Goal: Task Accomplishment & Management: Complete application form

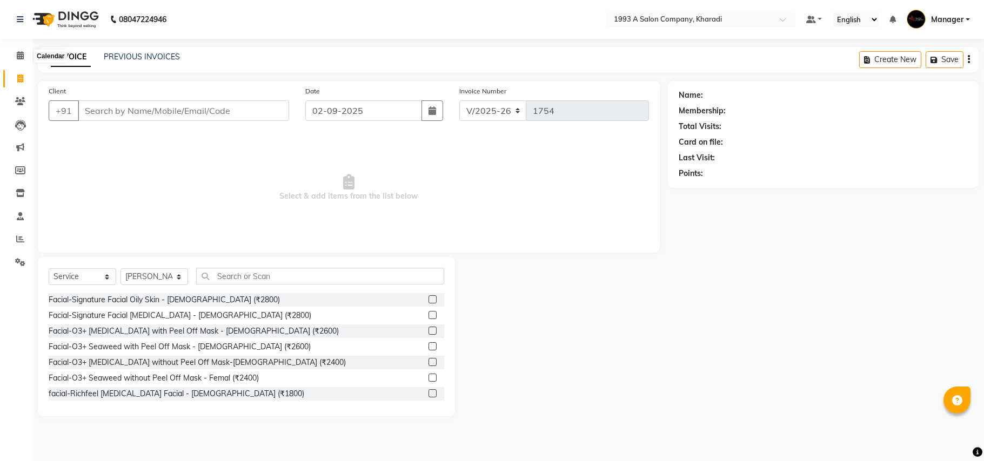
click at [22, 56] on icon at bounding box center [20, 55] width 7 height 8
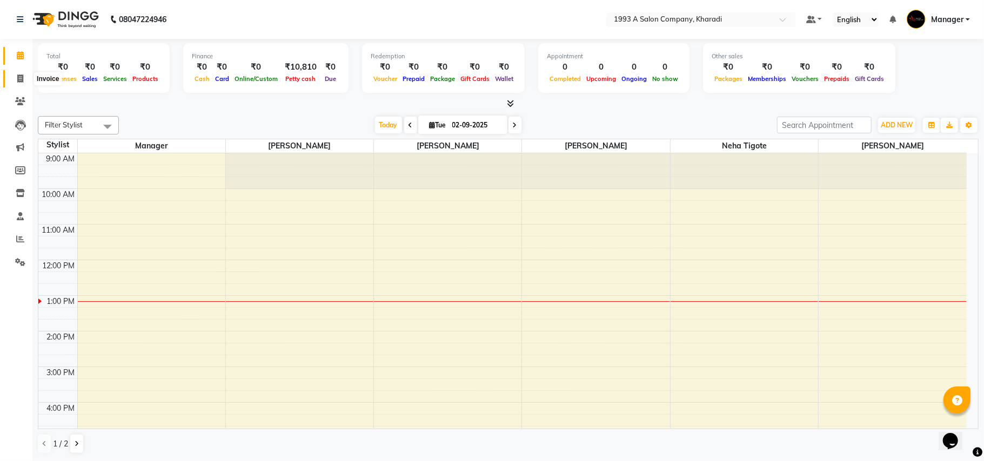
click at [22, 76] on icon at bounding box center [20, 79] width 6 height 8
select select "service"
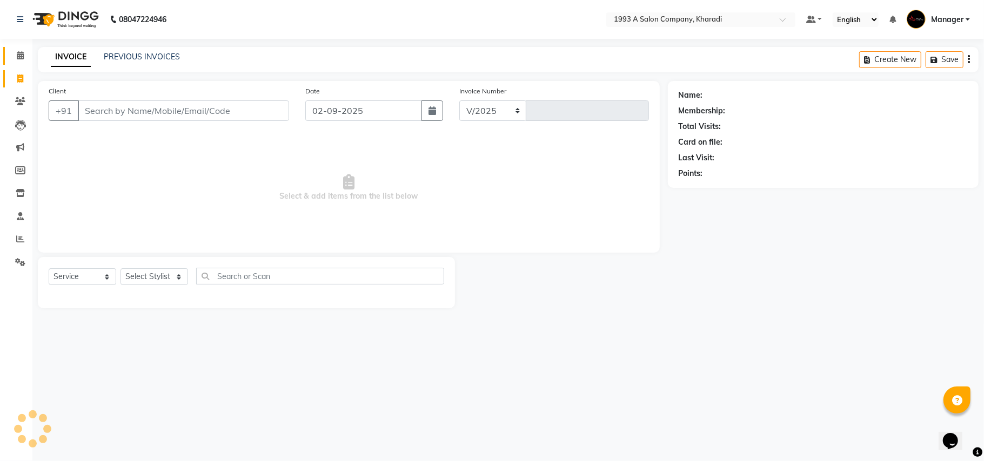
select select "651"
type input "1754"
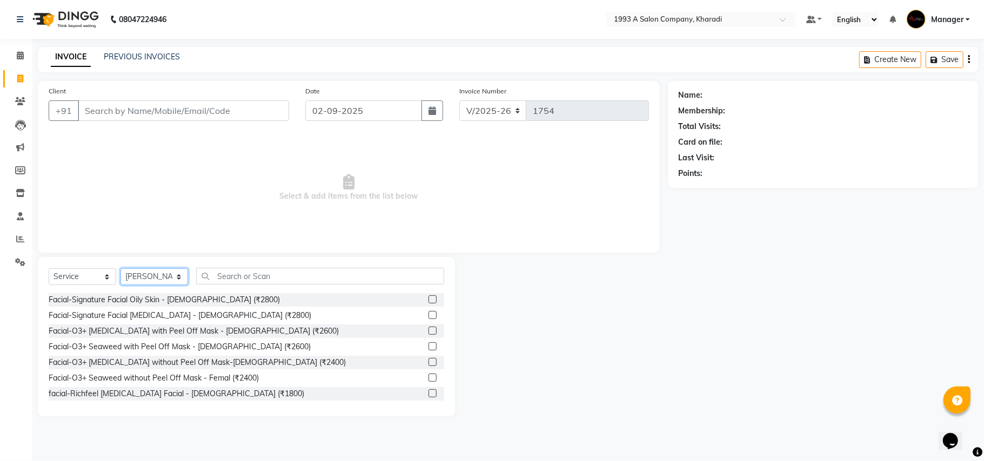
click at [183, 279] on select "Select Stylist [PERSON_NAME] [PERSON_NAME] Manager [PERSON_NAME] Neha Tigote [P…" at bounding box center [154, 277] width 68 height 17
select select "11579"
click at [120, 269] on select "Select Stylist [PERSON_NAME] [PERSON_NAME] Manager [PERSON_NAME] Neha Tigote [P…" at bounding box center [154, 277] width 68 height 17
click at [279, 277] on input "text" at bounding box center [320, 276] width 248 height 17
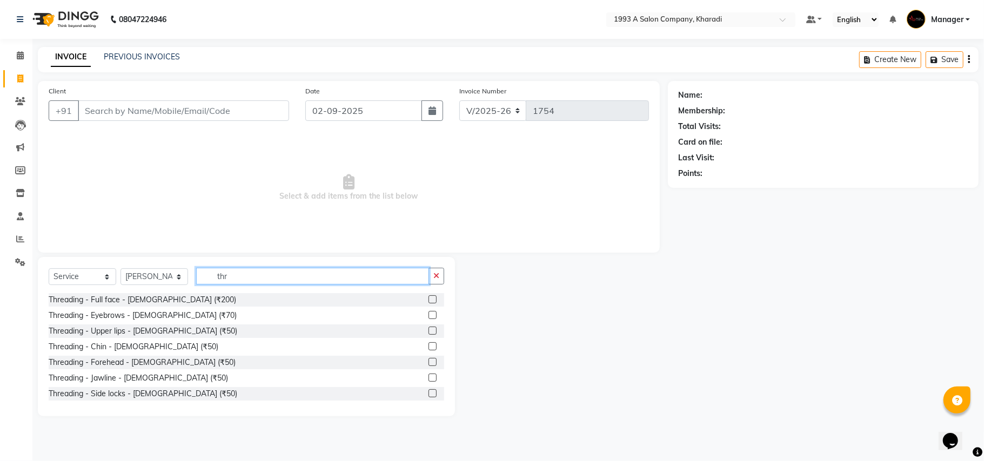
type input "thr"
click at [428, 318] on label at bounding box center [432, 315] width 8 height 8
click at [428, 318] on input "checkbox" at bounding box center [431, 315] width 7 height 7
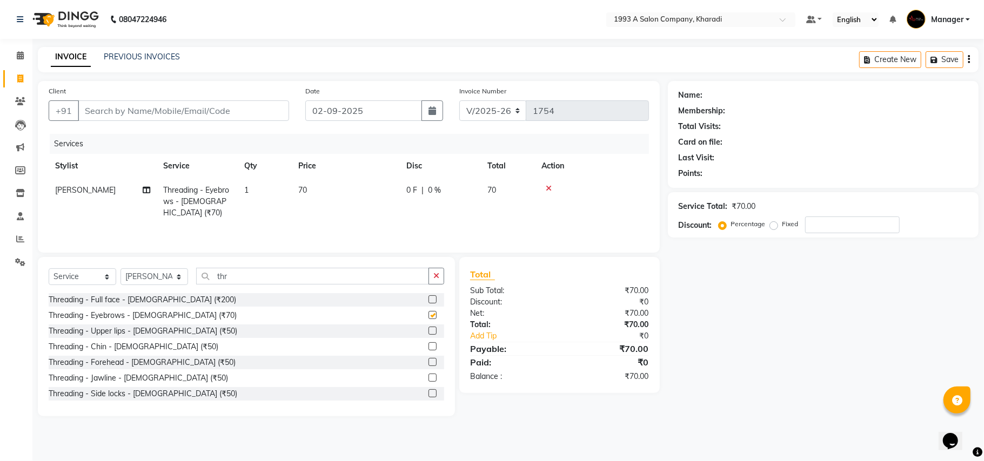
checkbox input "false"
click at [428, 329] on label at bounding box center [432, 331] width 8 height 8
click at [428, 329] on input "checkbox" at bounding box center [431, 331] width 7 height 7
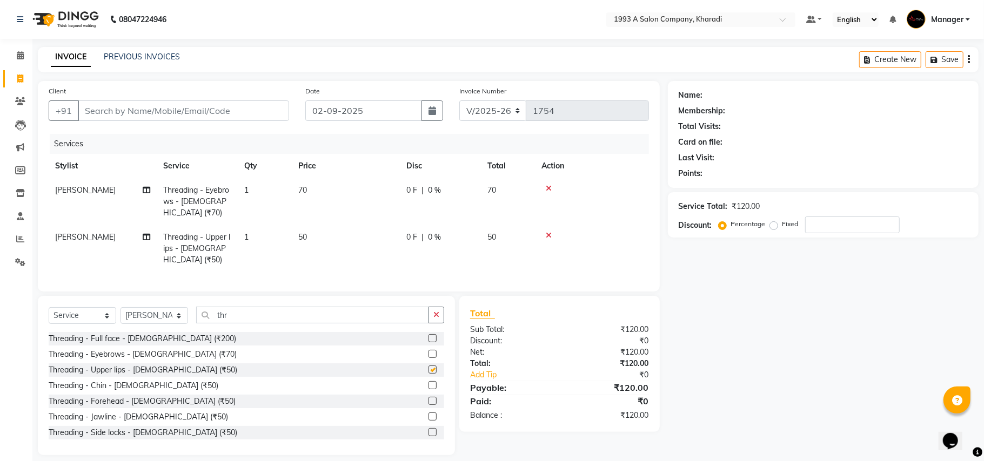
checkbox input "false"
click at [227, 118] on input "Client" at bounding box center [183, 110] width 211 height 21
type input "1"
type input "0"
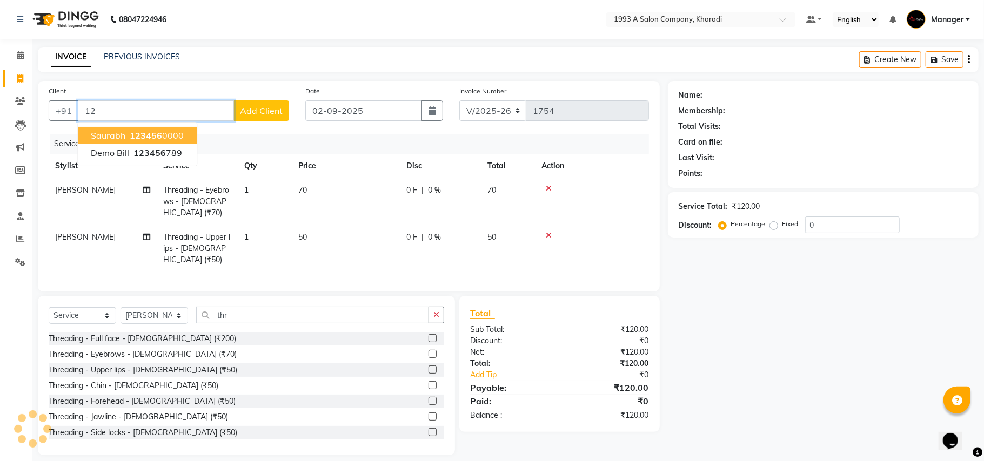
type input "1"
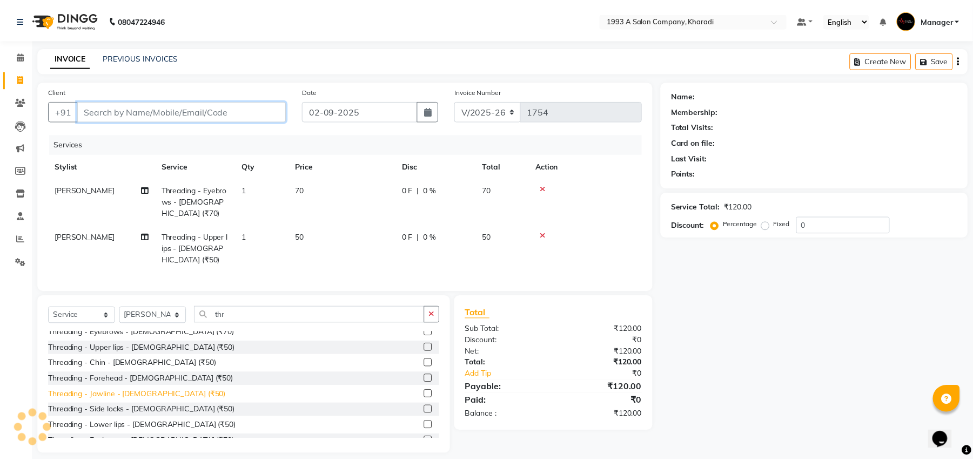
scroll to position [33, 0]
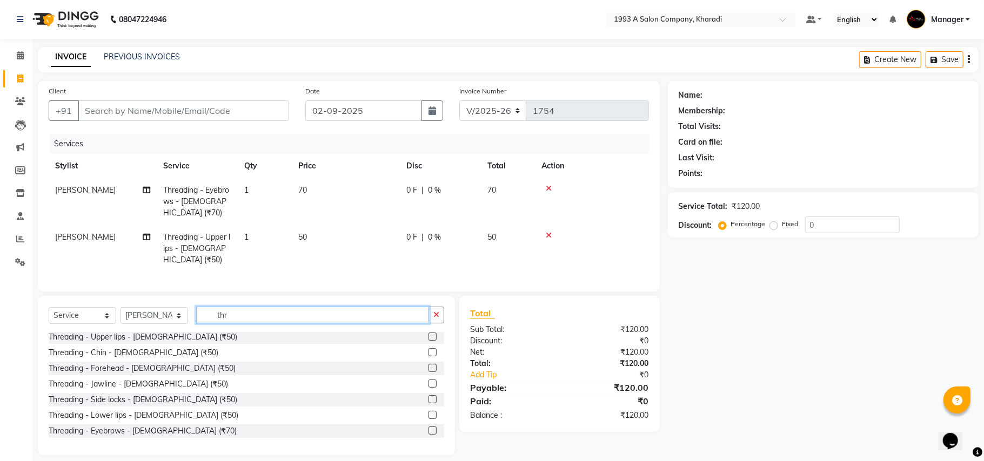
click at [262, 310] on input "thr" at bounding box center [312, 315] width 233 height 17
click at [428, 364] on label at bounding box center [432, 368] width 8 height 8
click at [428, 365] on input "checkbox" at bounding box center [431, 368] width 7 height 7
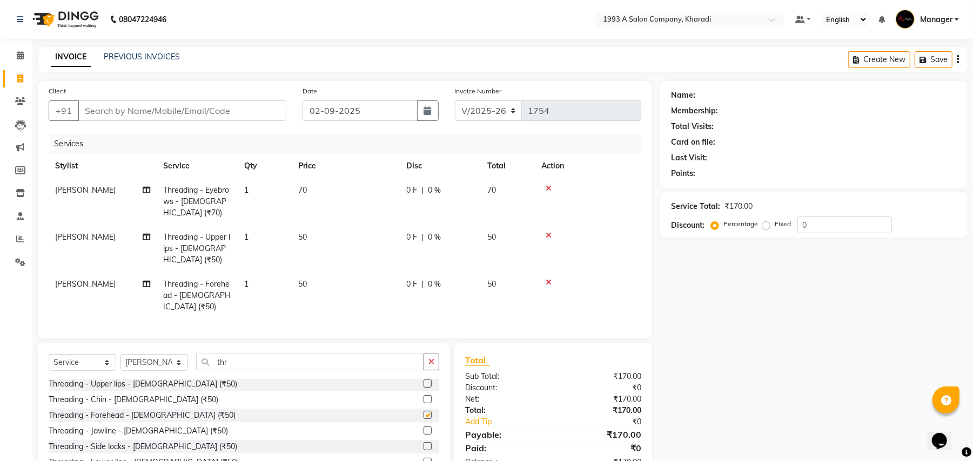
checkbox input "false"
click at [229, 111] on input "Client" at bounding box center [182, 110] width 209 height 21
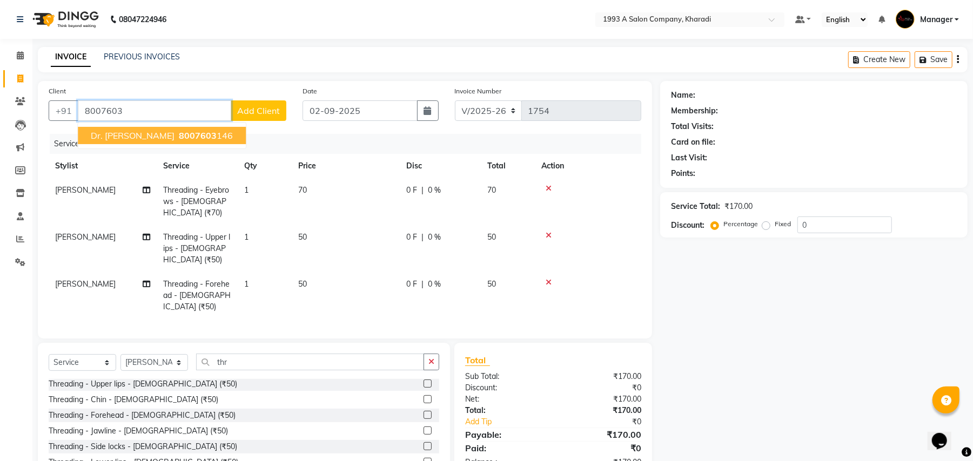
click at [196, 132] on button "Dr. [PERSON_NAME] 8007603 146" at bounding box center [162, 135] width 168 height 17
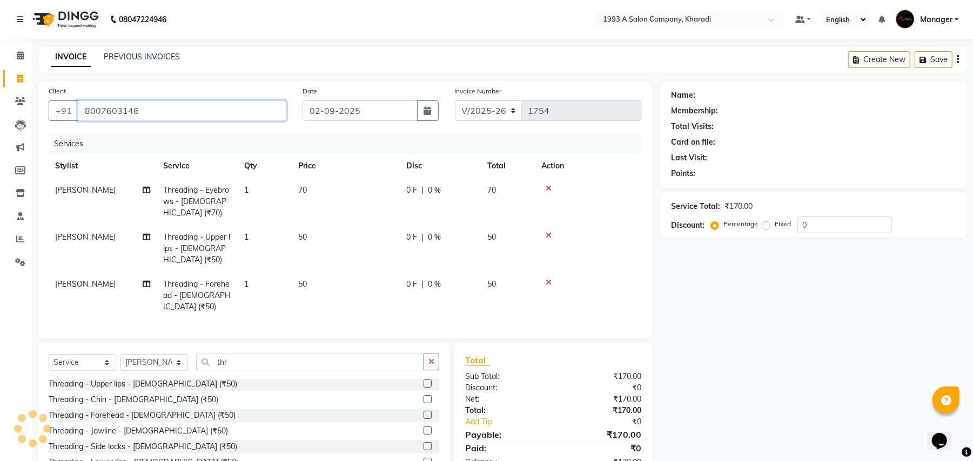
type input "8007603146"
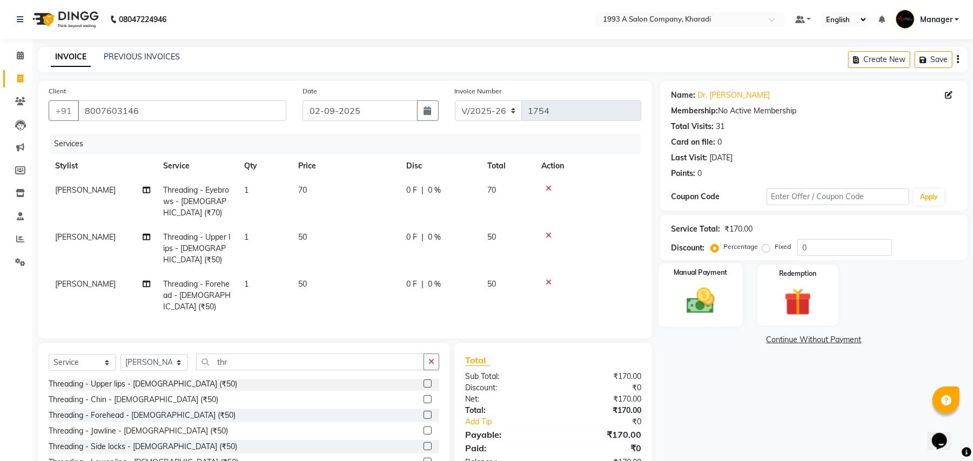
click at [689, 307] on img at bounding box center [700, 301] width 46 height 33
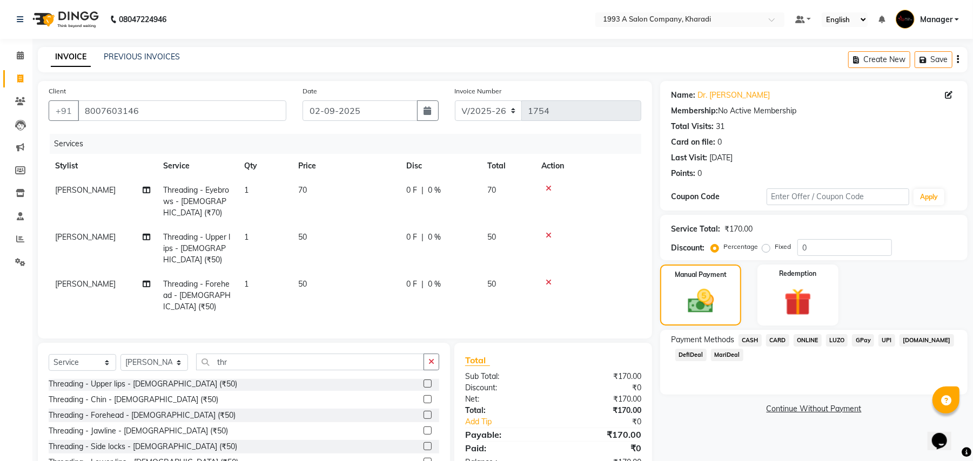
click at [749, 339] on span "CASH" at bounding box center [750, 340] width 23 height 12
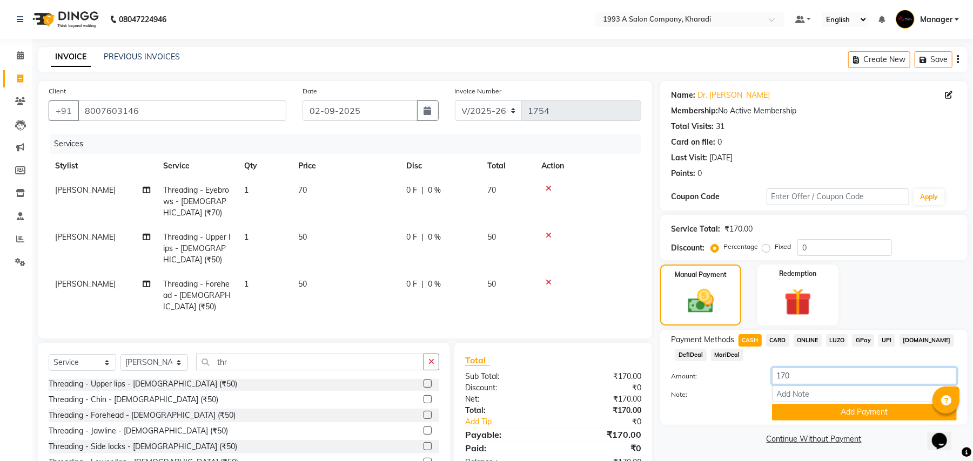
click at [817, 374] on input "170" at bounding box center [864, 376] width 185 height 17
type input "1"
type input "100"
click at [849, 414] on button "Add Payment" at bounding box center [864, 412] width 185 height 17
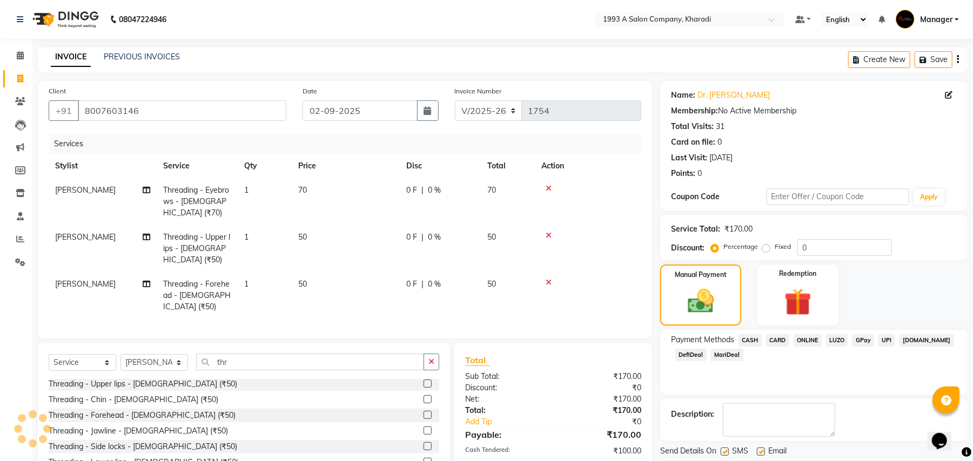
scroll to position [49, 0]
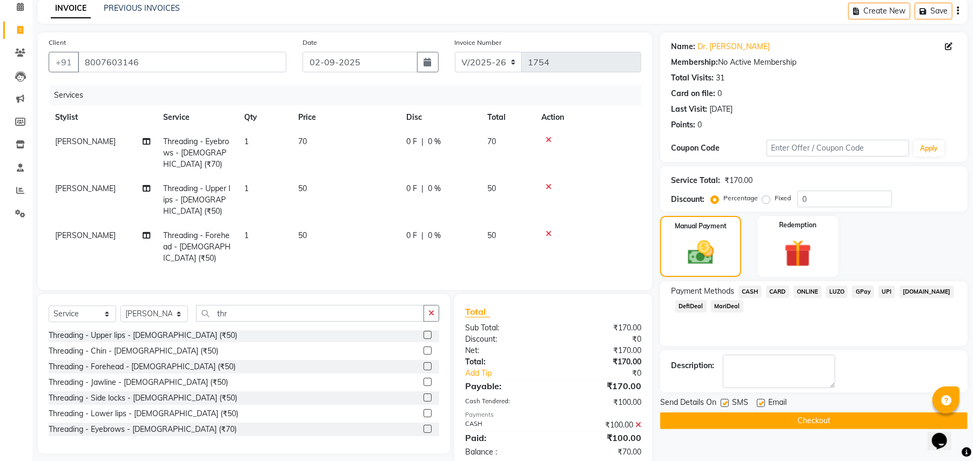
click at [732, 305] on span "MariDeal" at bounding box center [727, 306] width 32 height 12
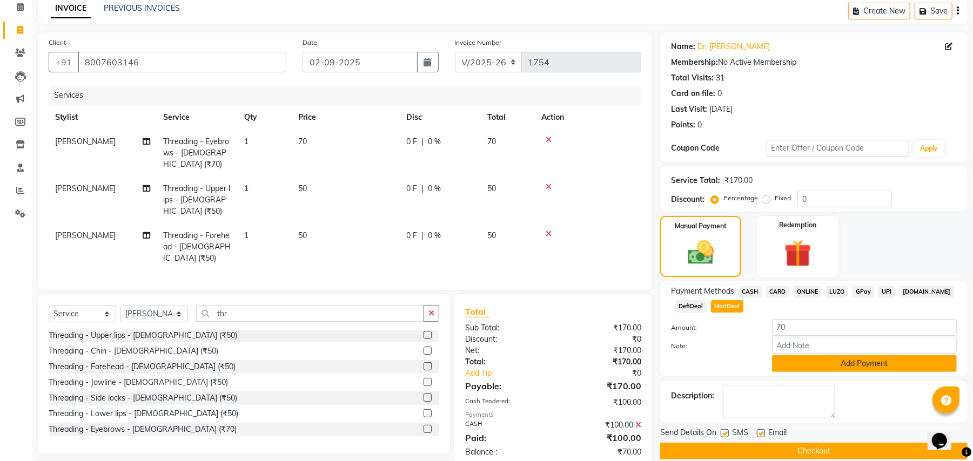
click at [863, 371] on button "Add Payment" at bounding box center [864, 363] width 185 height 17
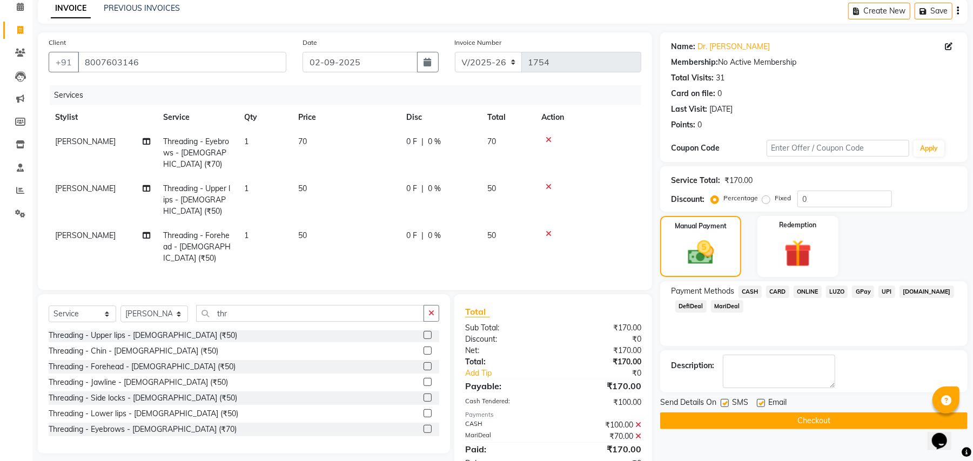
scroll to position [61, 0]
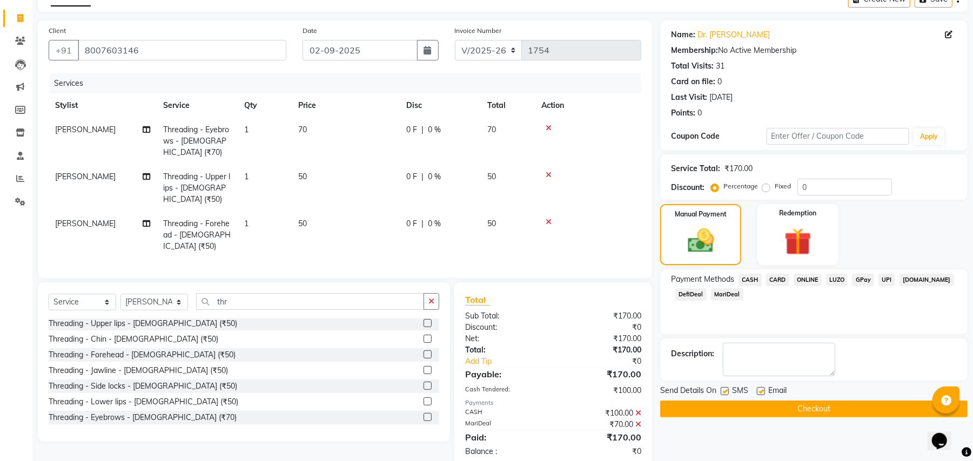
click at [772, 402] on button "Checkout" at bounding box center [813, 409] width 307 height 17
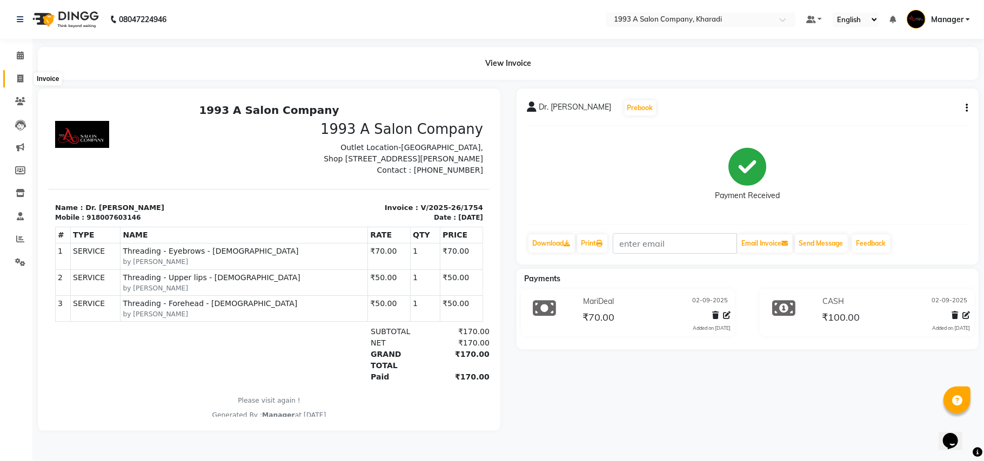
click at [17, 75] on icon at bounding box center [20, 79] width 6 height 8
select select "service"
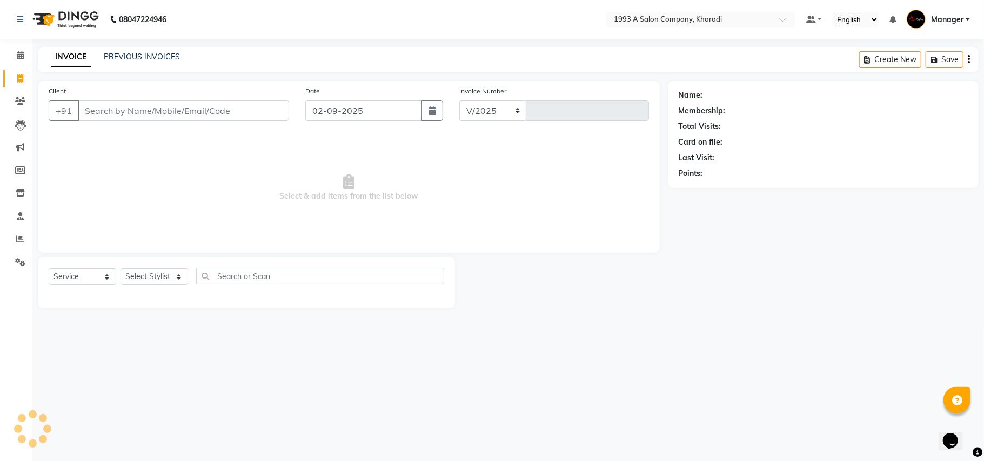
select select "651"
type input "1755"
select select "13350"
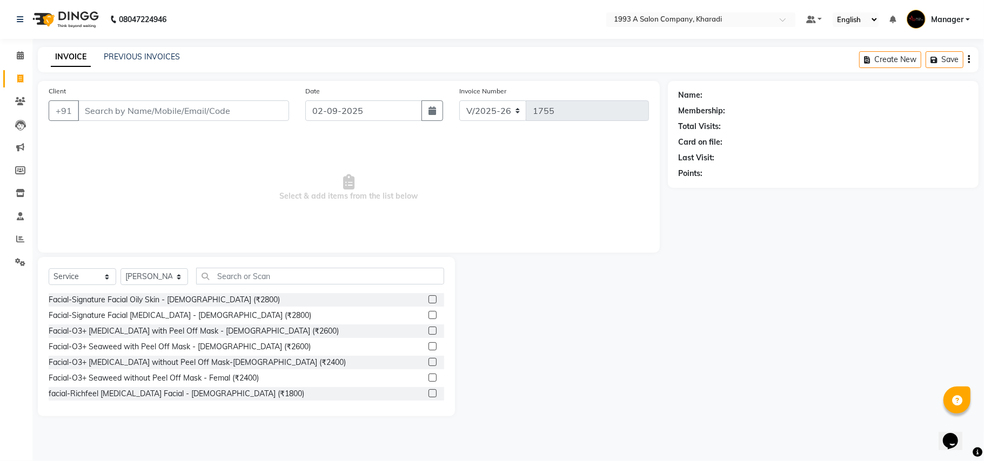
click at [128, 108] on input "Client" at bounding box center [183, 110] width 211 height 21
click at [17, 57] on icon at bounding box center [20, 55] width 7 height 8
